Goal: Information Seeking & Learning: Learn about a topic

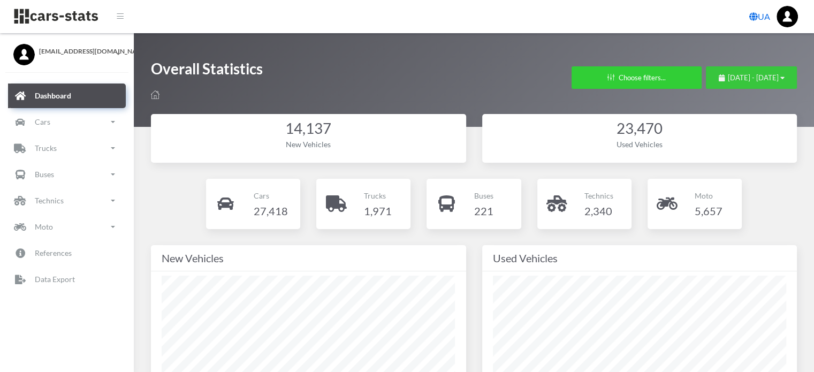
click at [728, 77] on span "[DATE] - [DATE]" at bounding box center [753, 77] width 51 height 9
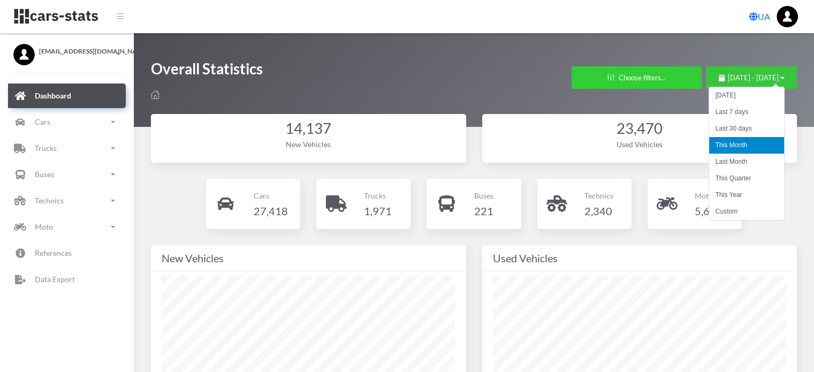
click at [728, 77] on span "[DATE] - [DATE]" at bounding box center [753, 77] width 51 height 9
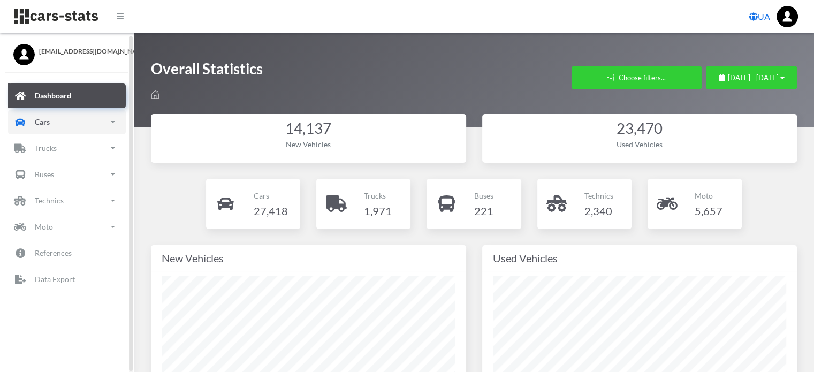
click at [48, 121] on p "Cars" at bounding box center [42, 121] width 15 height 13
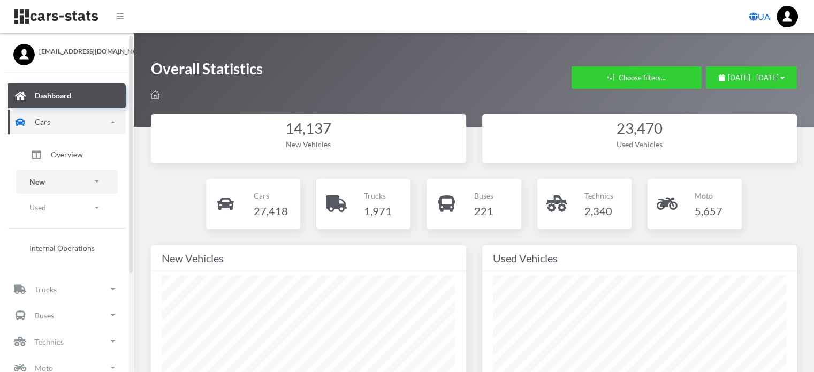
click at [39, 178] on p "New" at bounding box center [37, 181] width 16 height 13
click at [66, 209] on span "Brands" at bounding box center [63, 211] width 24 height 11
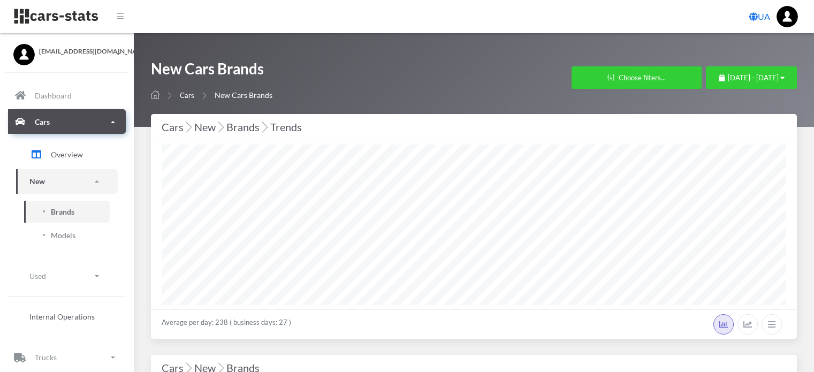
select select "25"
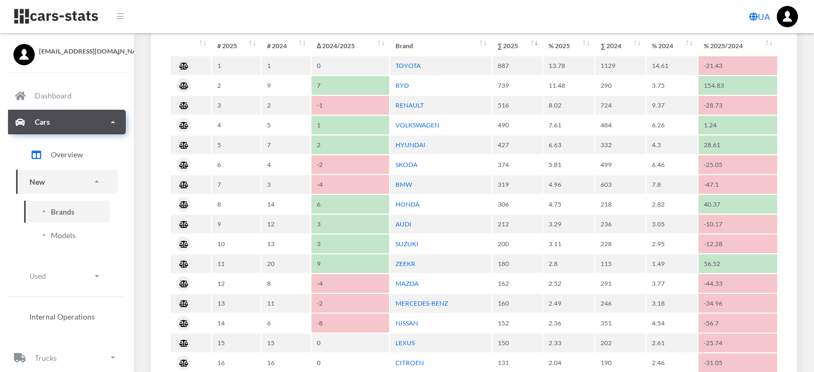
scroll to position [589, 0]
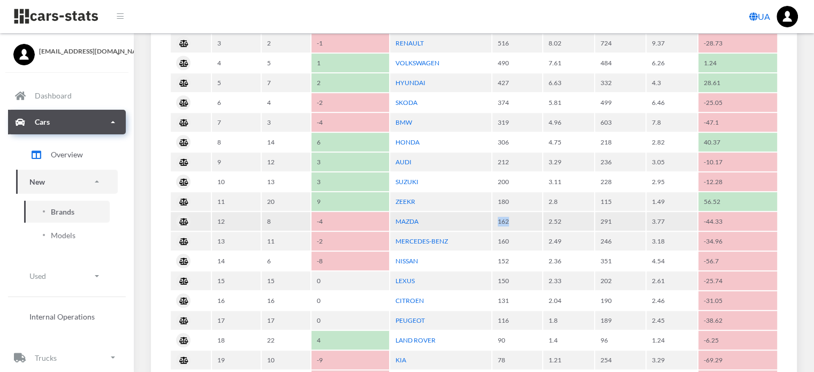
click at [516, 216] on td "162" at bounding box center [517, 221] width 50 height 19
click at [523, 216] on td "162" at bounding box center [517, 221] width 50 height 19
drag, startPoint x: 503, startPoint y: 217, endPoint x: 514, endPoint y: 216, distance: 10.8
click at [514, 216] on td "162" at bounding box center [517, 221] width 50 height 19
click at [517, 216] on td "162" at bounding box center [517, 221] width 50 height 19
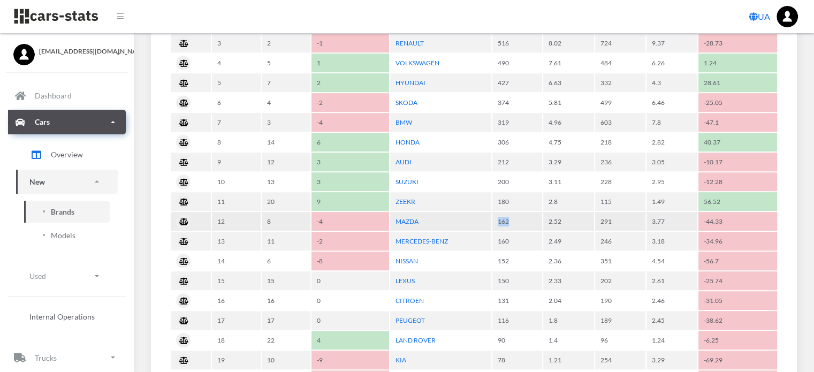
drag, startPoint x: 498, startPoint y: 217, endPoint x: 519, endPoint y: 217, distance: 21.4
click at [519, 217] on td "162" at bounding box center [517, 221] width 50 height 19
click at [523, 217] on td "162" at bounding box center [517, 221] width 50 height 19
drag, startPoint x: 549, startPoint y: 217, endPoint x: 573, endPoint y: 217, distance: 24.1
click at [571, 217] on tr "12 8 -4 MAZDA 162 2.52 291 3.77 -44.33" at bounding box center [474, 221] width 606 height 19
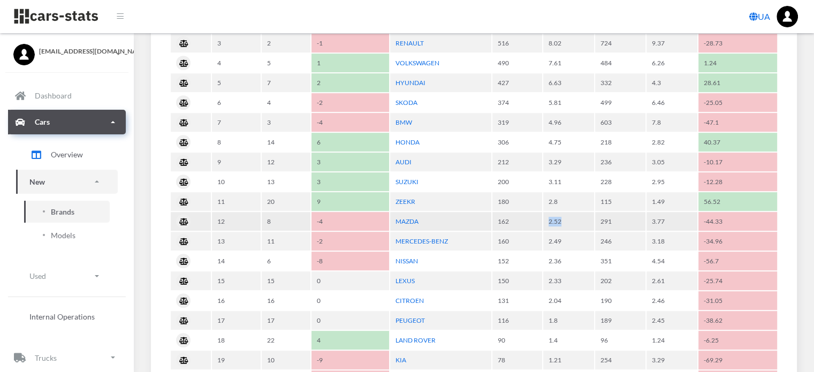
click at [578, 216] on td "2.52" at bounding box center [568, 221] width 51 height 19
click at [414, 217] on link "MAZDA" at bounding box center [406, 221] width 23 height 8
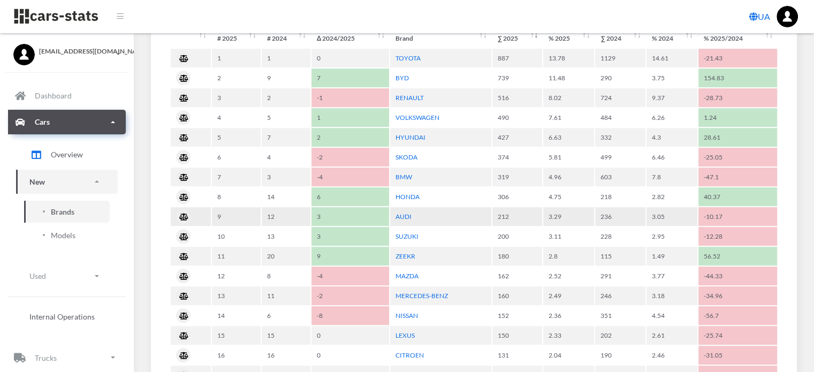
scroll to position [482, 0]
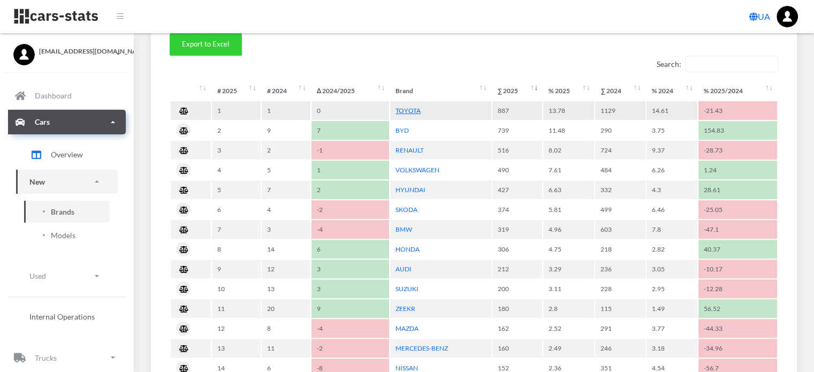
click at [406, 106] on link "TOYOTA" at bounding box center [407, 110] width 25 height 8
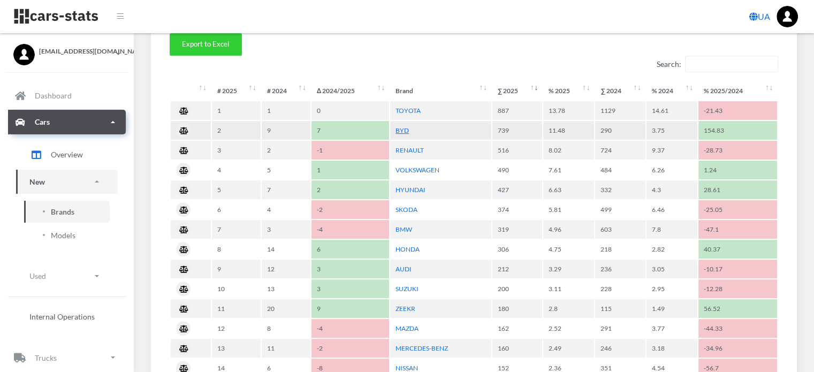
click at [398, 129] on link "BYD" at bounding box center [401, 130] width 13 height 8
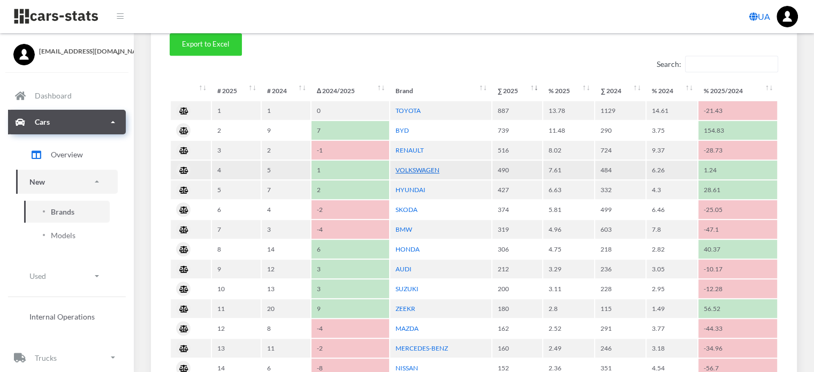
click at [424, 168] on link "VOLKSWAGEN" at bounding box center [417, 170] width 44 height 8
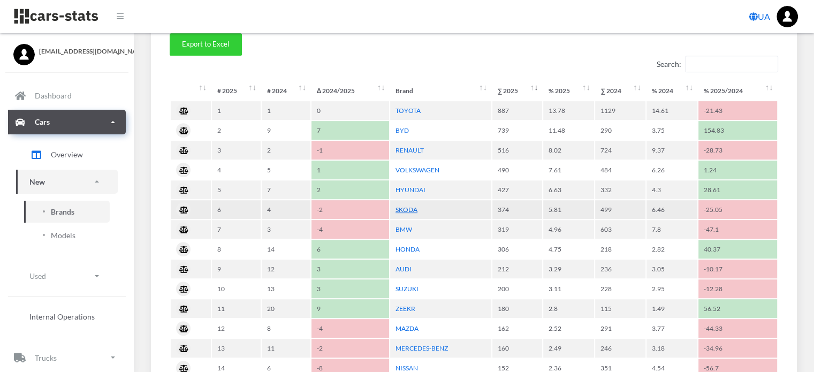
click at [415, 207] on link "SKODA" at bounding box center [406, 209] width 22 height 8
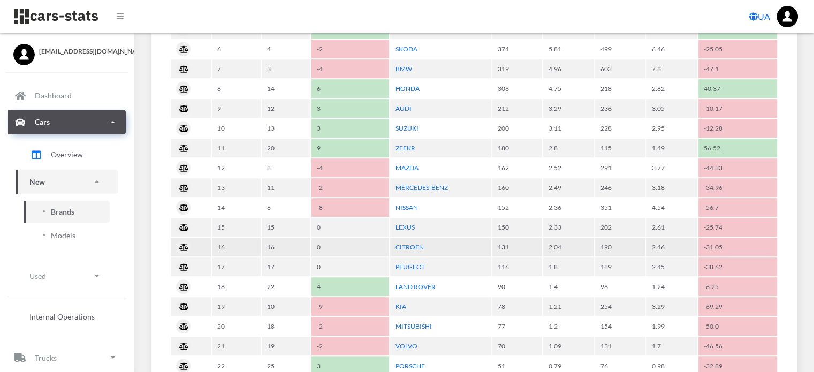
scroll to position [589, 0]
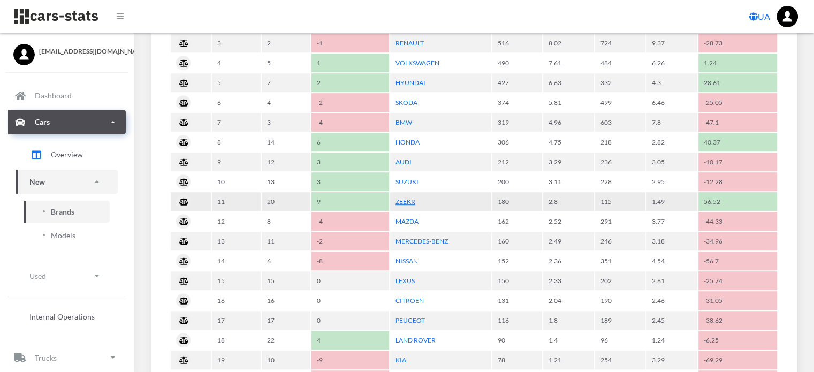
click at [408, 197] on link "ZEEKR" at bounding box center [405, 201] width 20 height 8
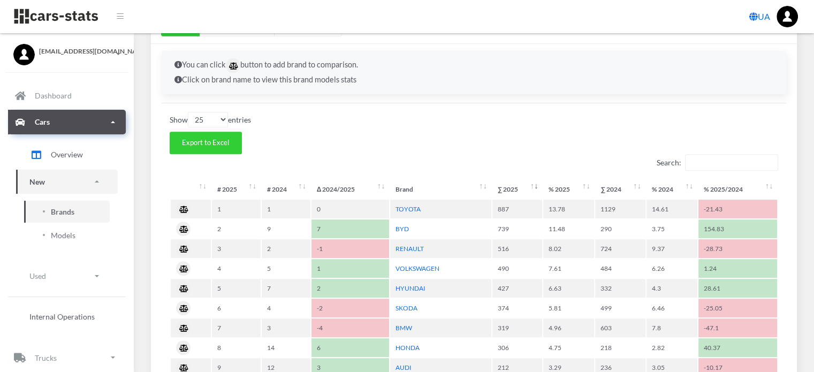
scroll to position [321, 0]
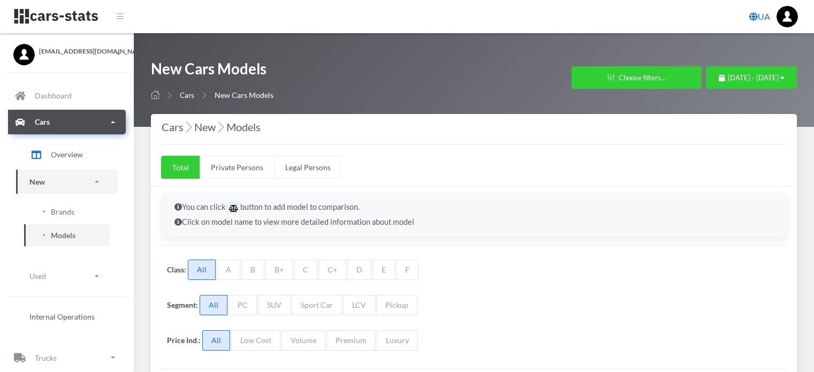
select select "25"
select select "MAZDA"
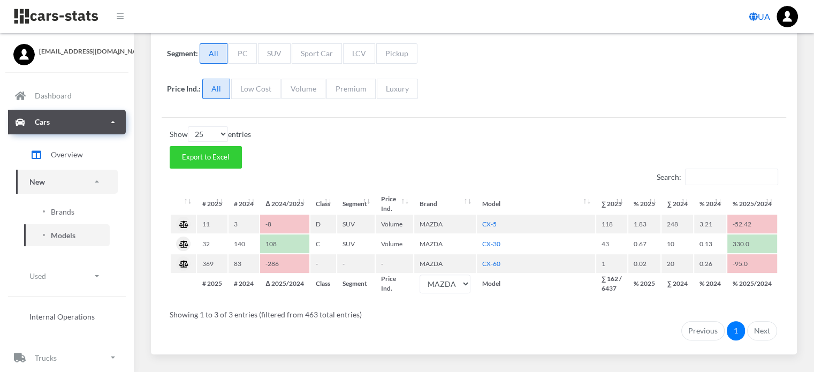
scroll to position [268, 0]
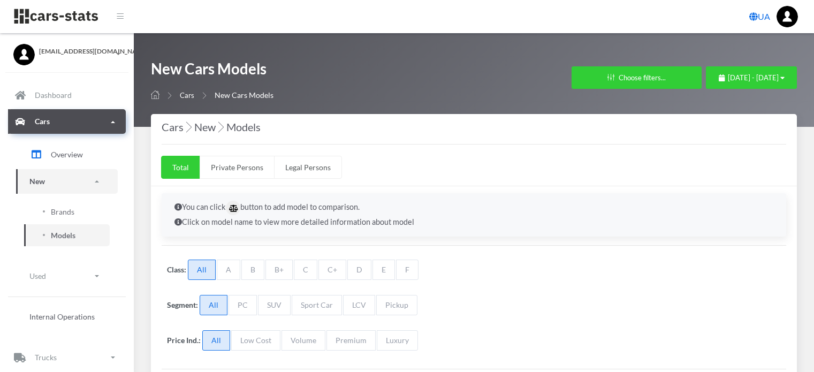
select select "25"
select select "TOYOTA"
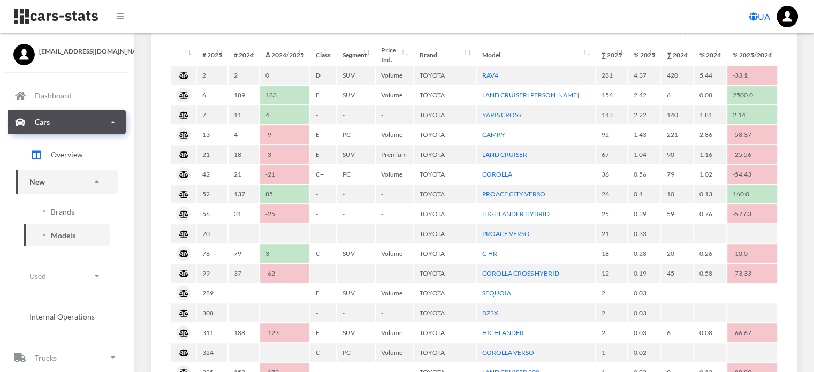
scroll to position [375, 0]
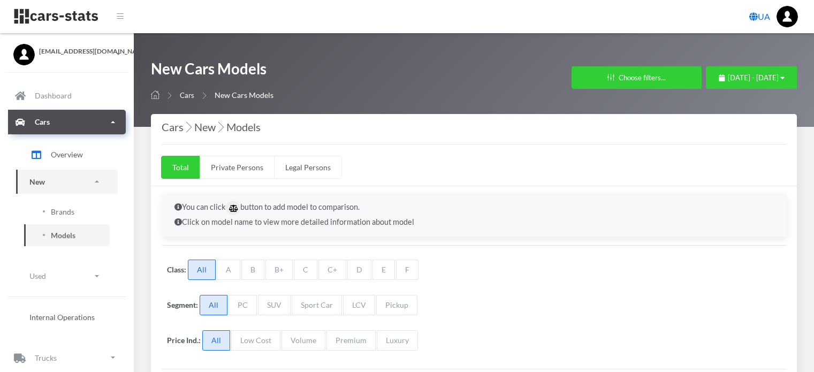
select select "25"
select select "BYD"
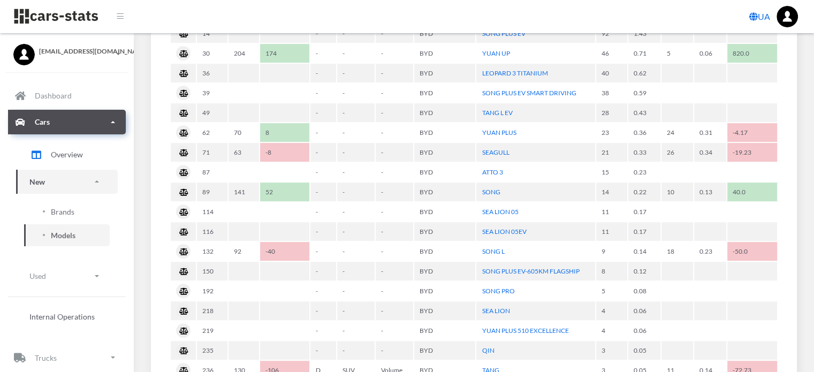
scroll to position [375, 0]
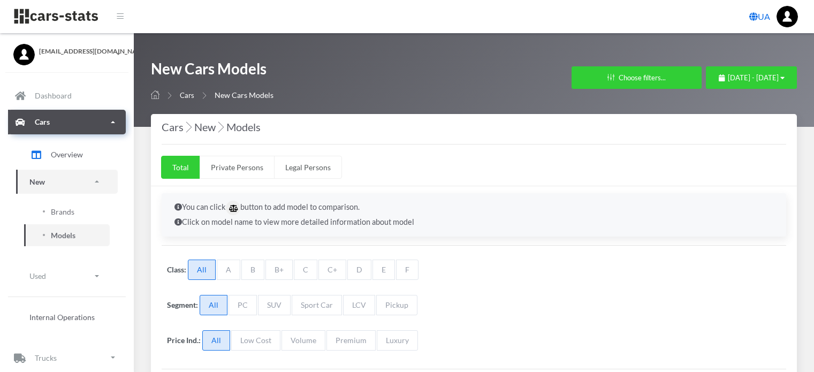
select select "25"
select select "VOLKSWAGEN"
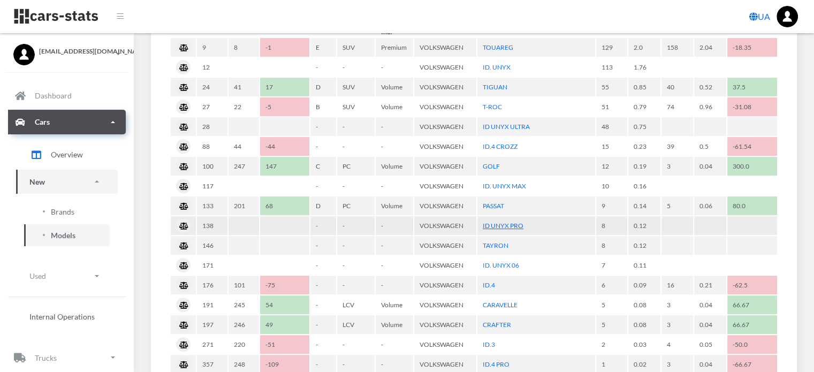
scroll to position [482, 0]
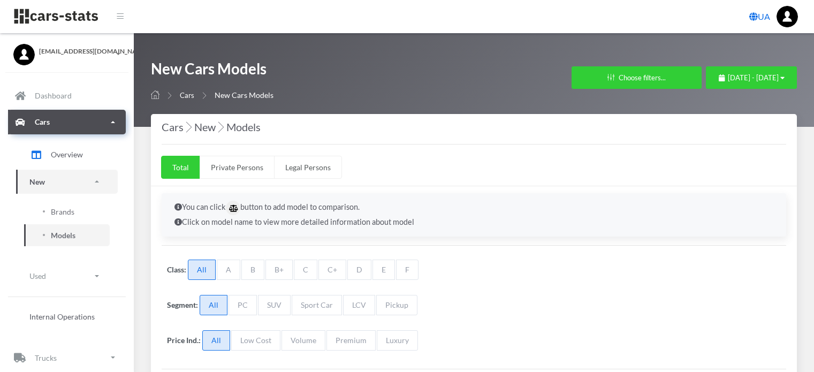
select select "25"
select select "SKODA"
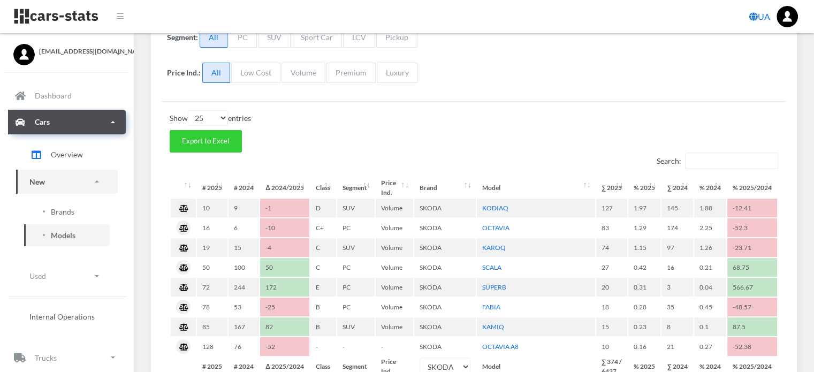
scroll to position [321, 0]
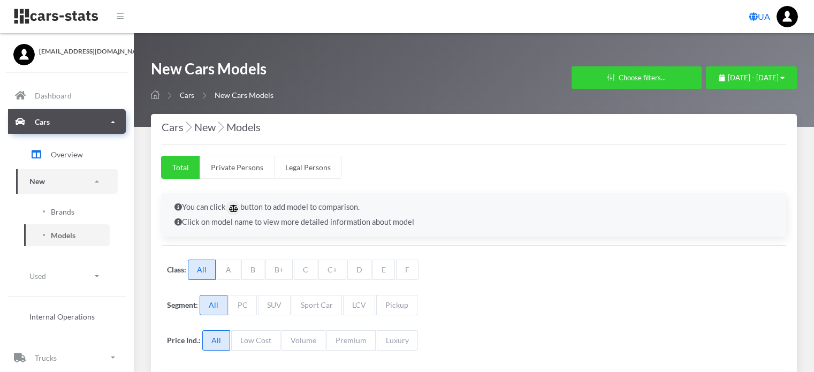
select select "25"
select select "ZEEKR"
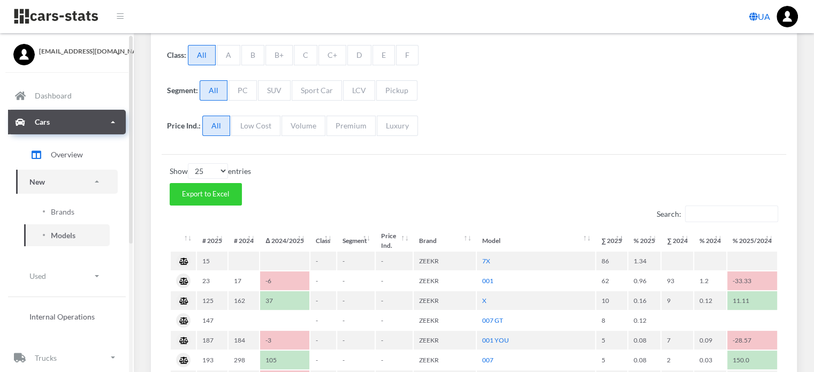
scroll to position [214, 0]
